Goal: Transaction & Acquisition: Purchase product/service

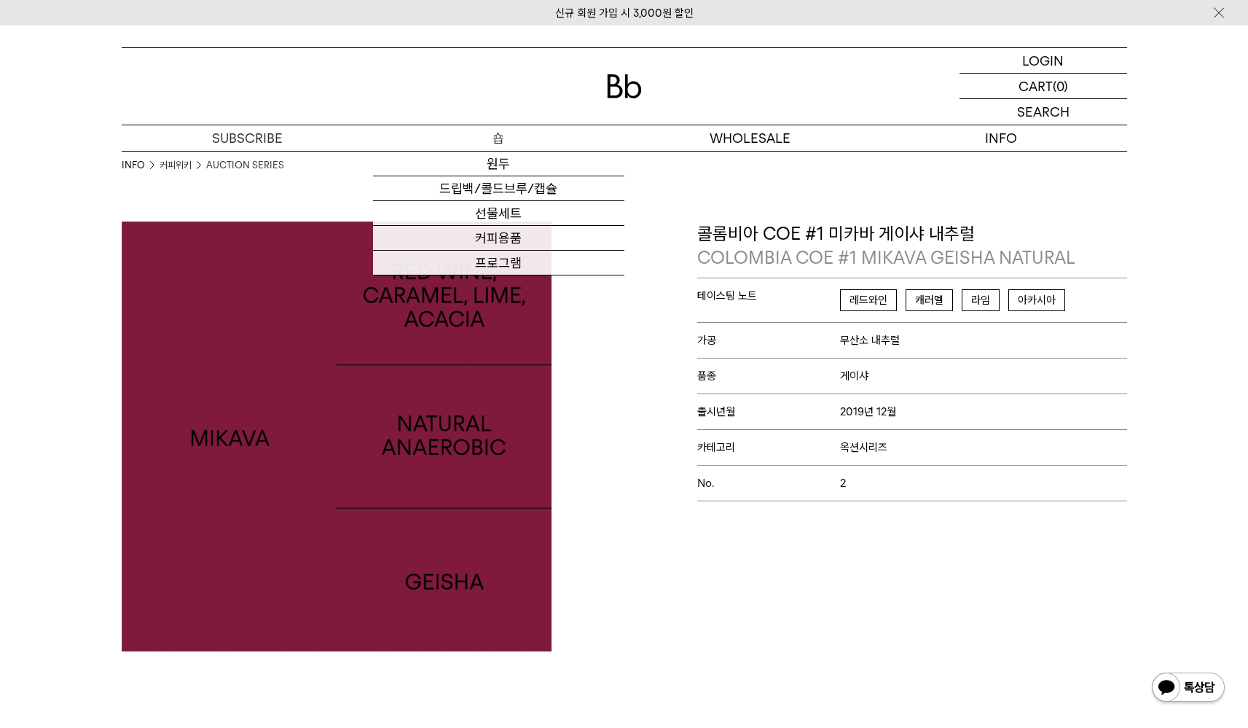
click at [509, 139] on p "숍" at bounding box center [498, 138] width 251 height 26
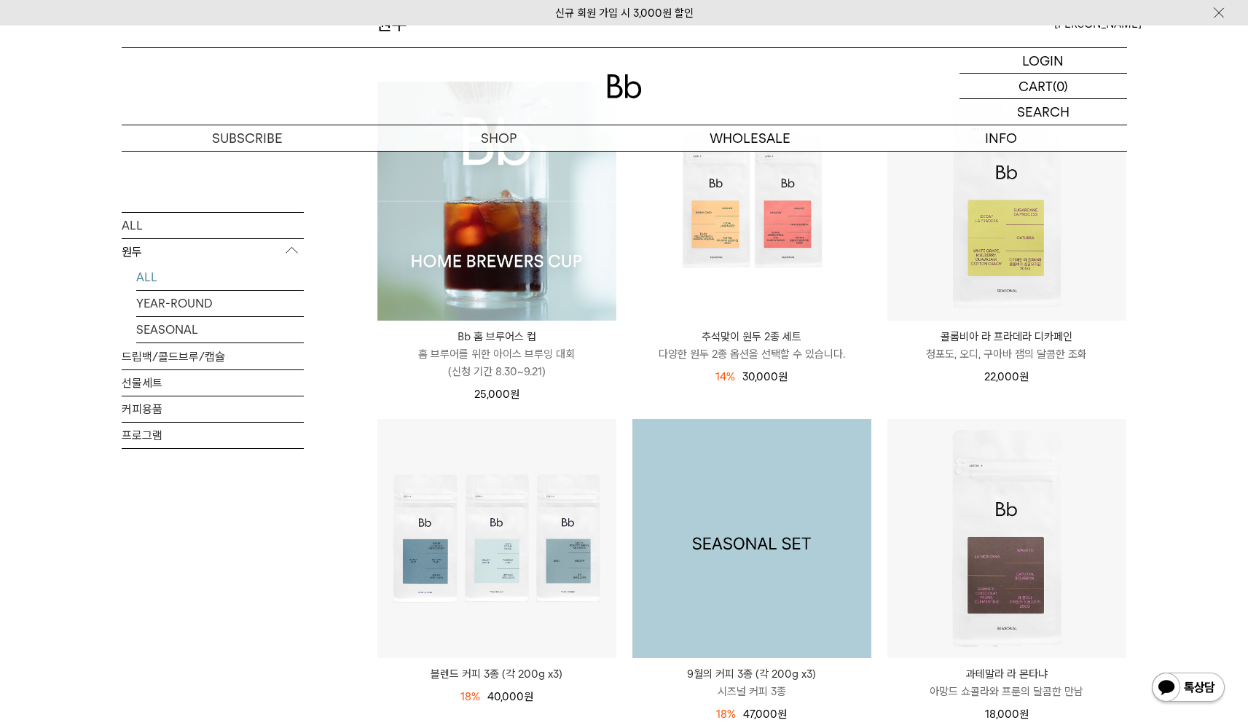
scroll to position [208, 0]
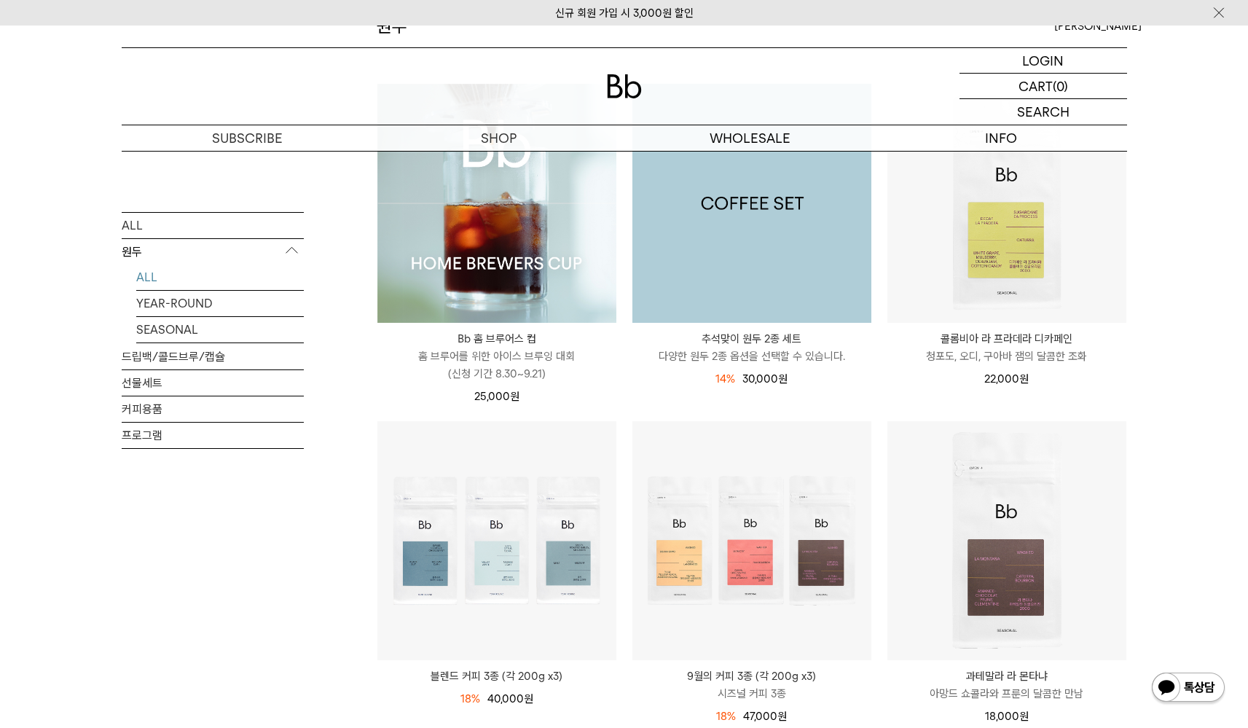
click at [715, 297] on img at bounding box center [751, 203] width 239 height 239
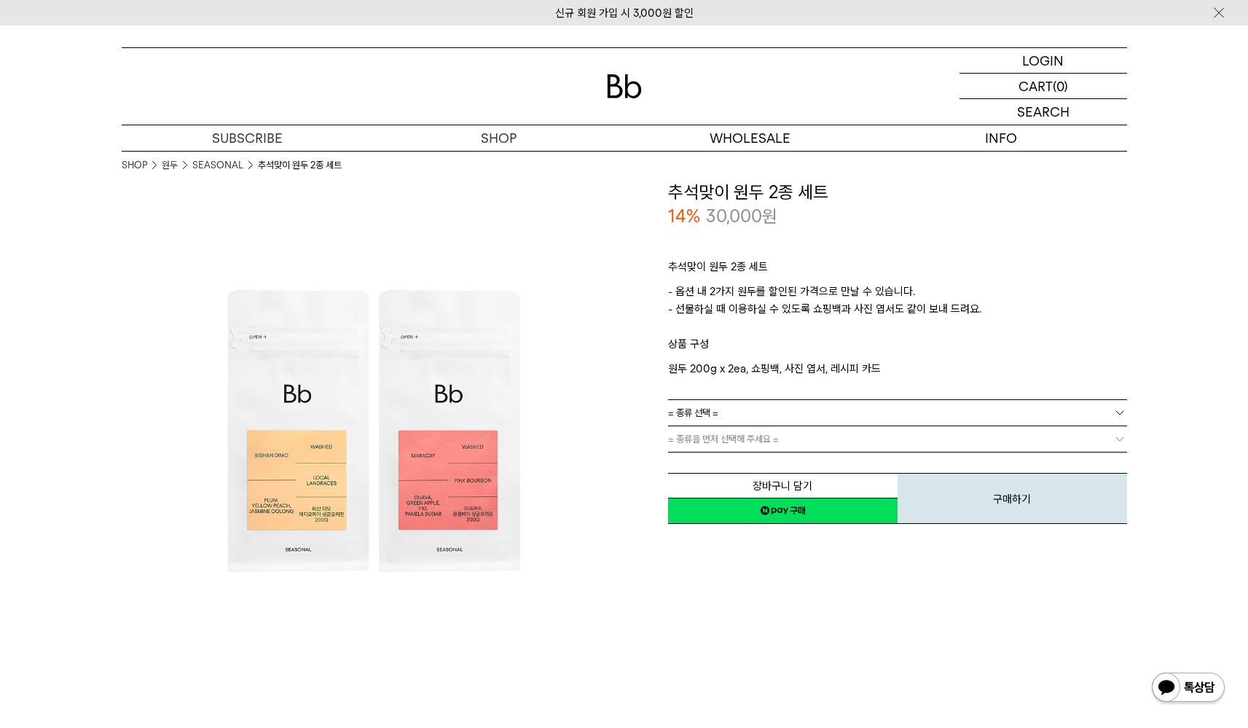
click at [771, 409] on link "= 종류 선택 =" at bounding box center [897, 413] width 459 height 26
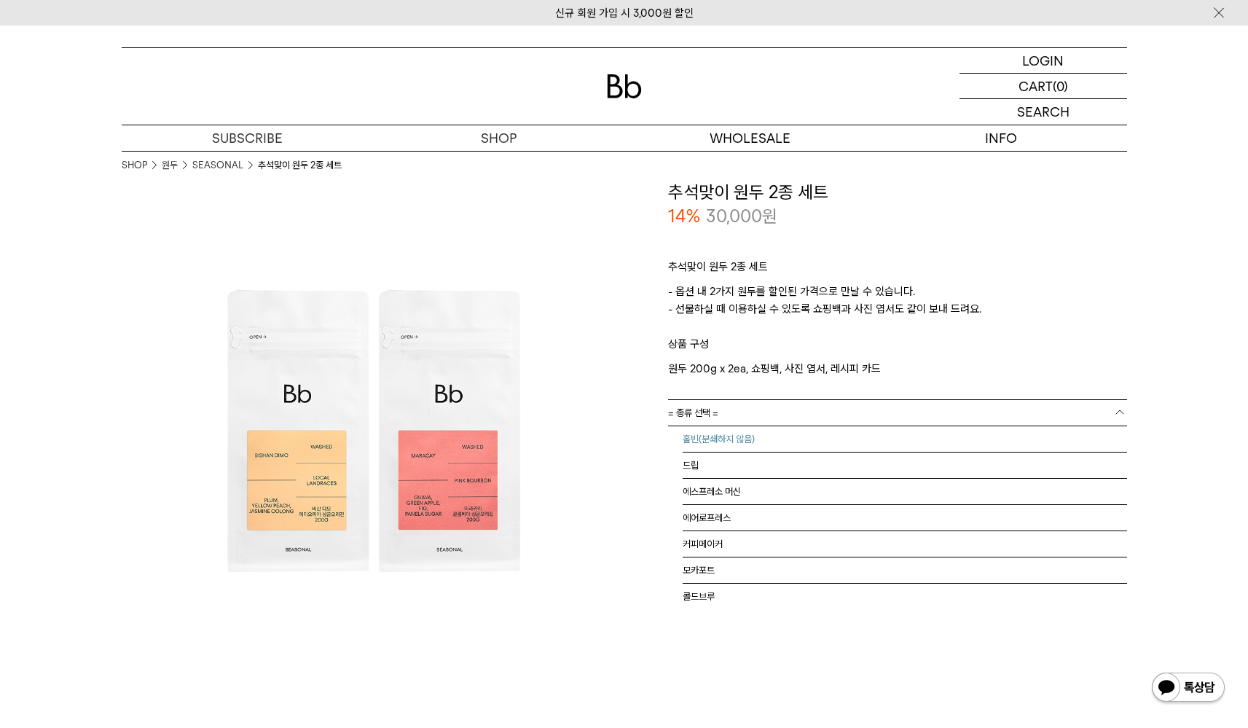
click at [767, 433] on li "홀빈(분쇄하지 않음)" at bounding box center [905, 439] width 444 height 26
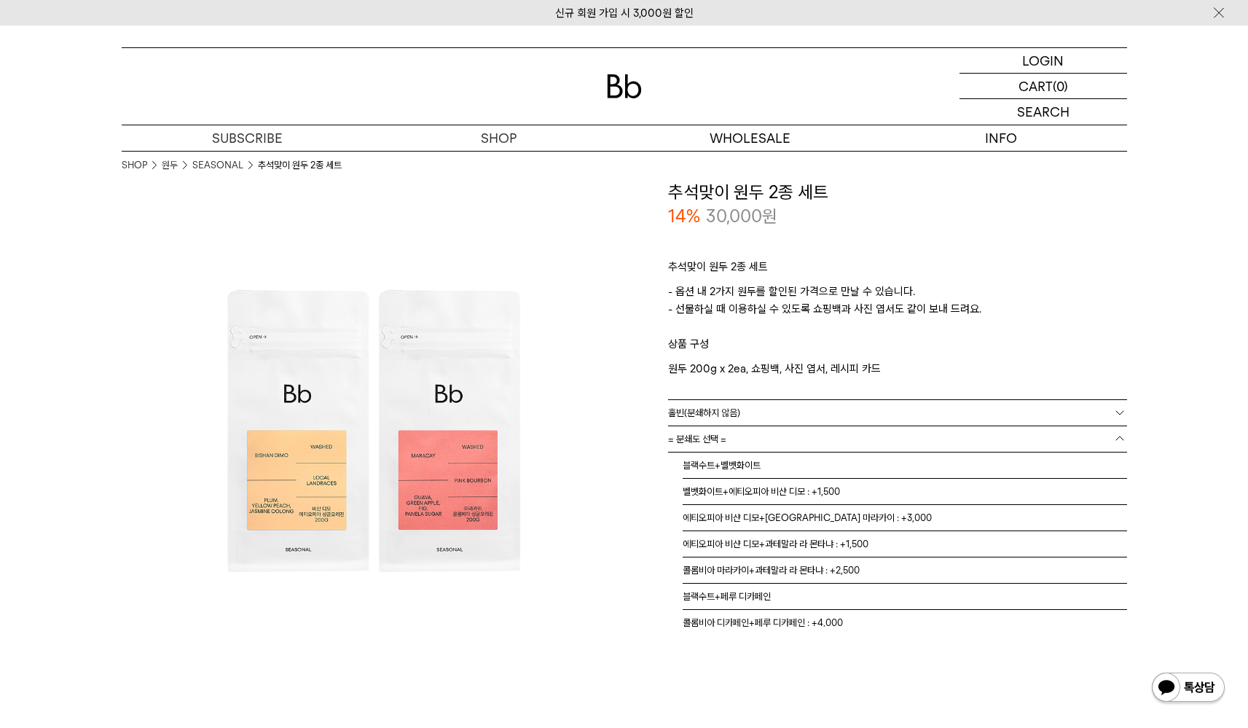
click at [691, 439] on span "= 분쇄도 선택 =" at bounding box center [697, 439] width 58 height 26
click at [584, 628] on img at bounding box center [373, 431] width 503 height 503
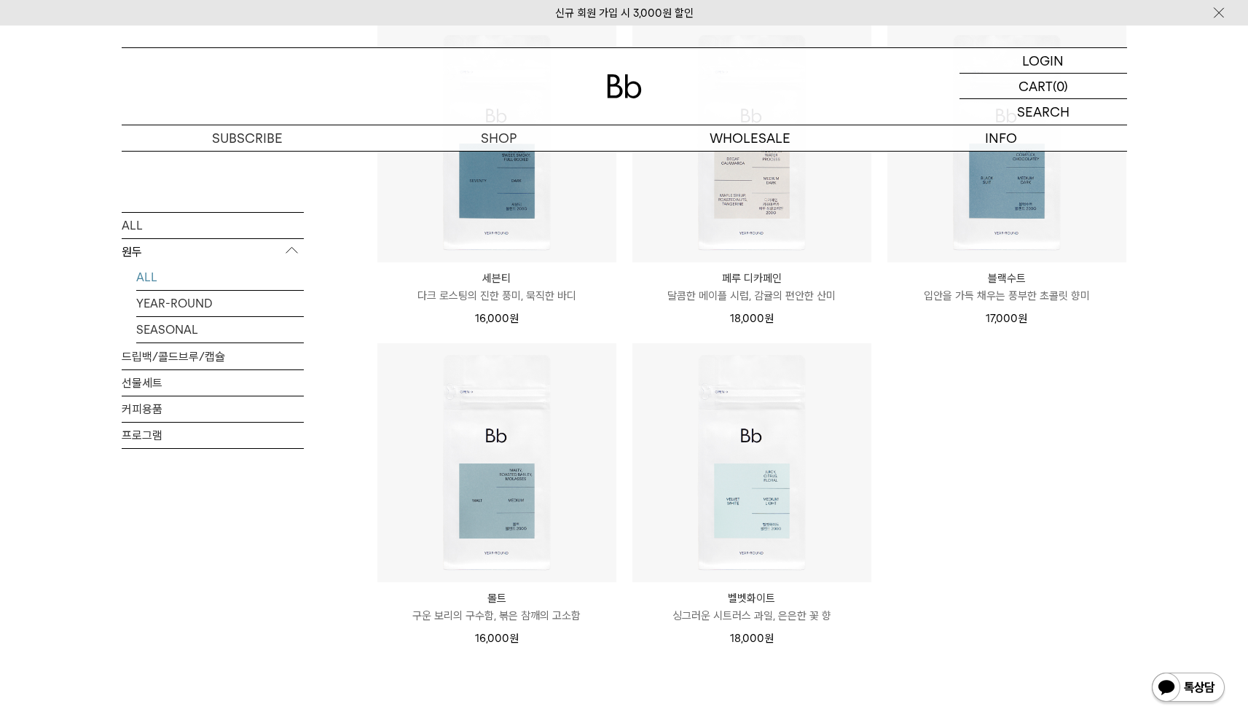
scroll to position [1277, 0]
